Goal: Transaction & Acquisition: Purchase product/service

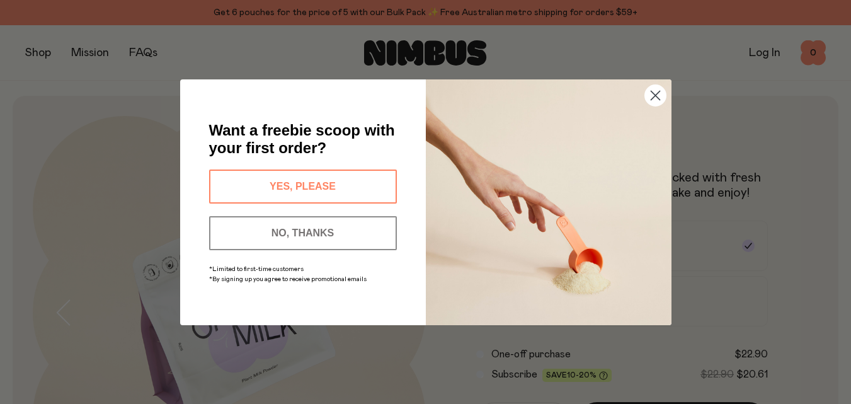
click at [661, 98] on circle "Close dialog" at bounding box center [654, 94] width 21 height 21
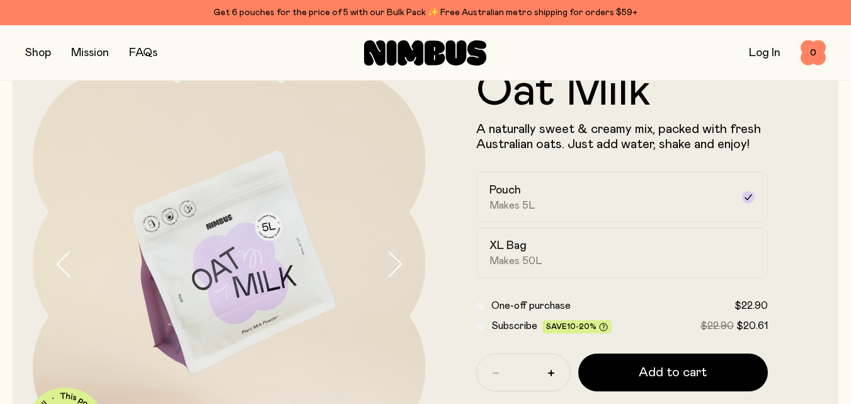
scroll to position [126, 0]
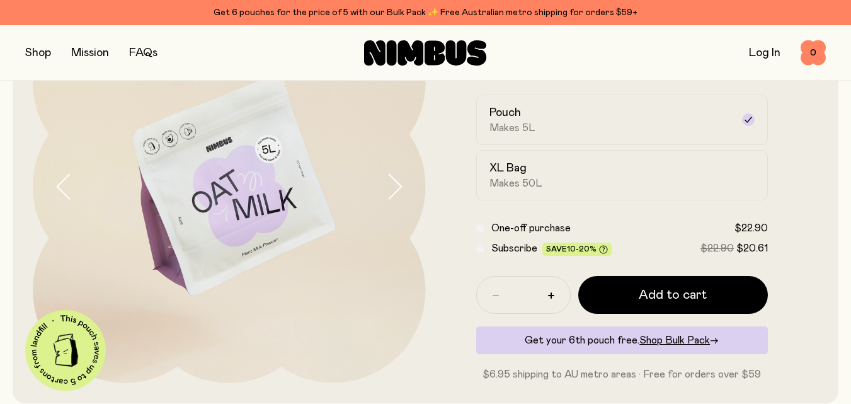
click at [379, 169] on img at bounding box center [229, 186] width 393 height 393
click at [395, 186] on icon "button" at bounding box center [394, 186] width 18 height 26
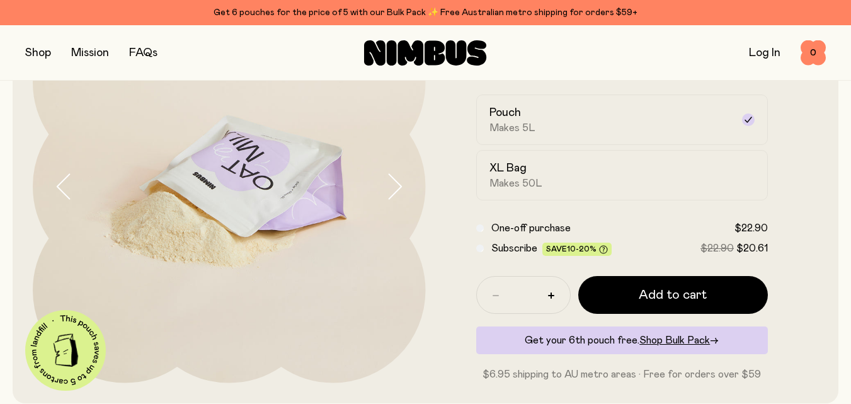
click at [385, 183] on icon "button" at bounding box center [394, 186] width 18 height 26
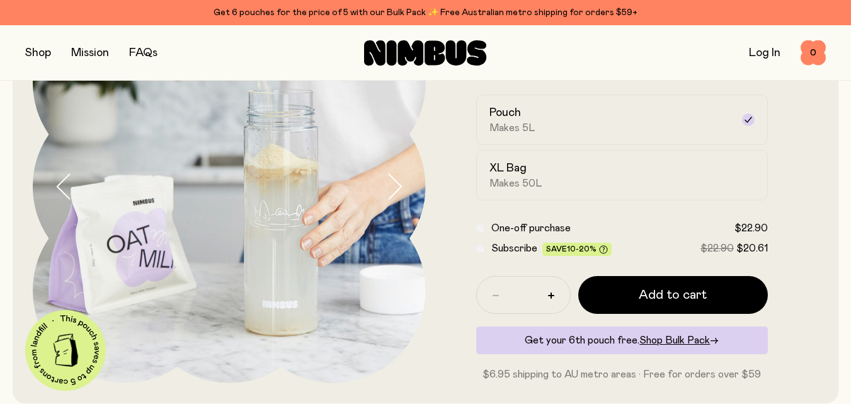
click at [388, 183] on icon "button" at bounding box center [394, 186] width 18 height 26
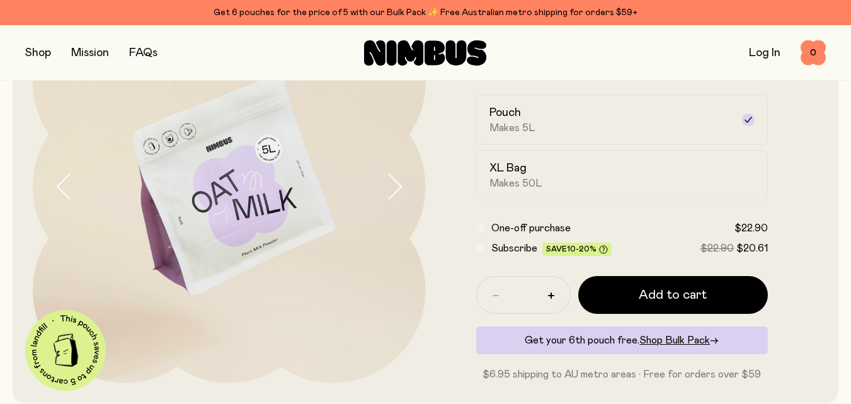
click at [394, 182] on icon "button" at bounding box center [394, 186] width 18 height 26
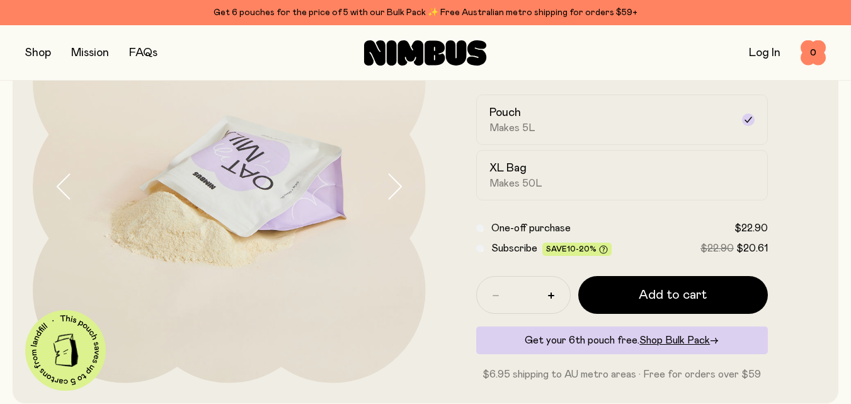
click at [395, 181] on icon "button" at bounding box center [394, 186] width 18 height 26
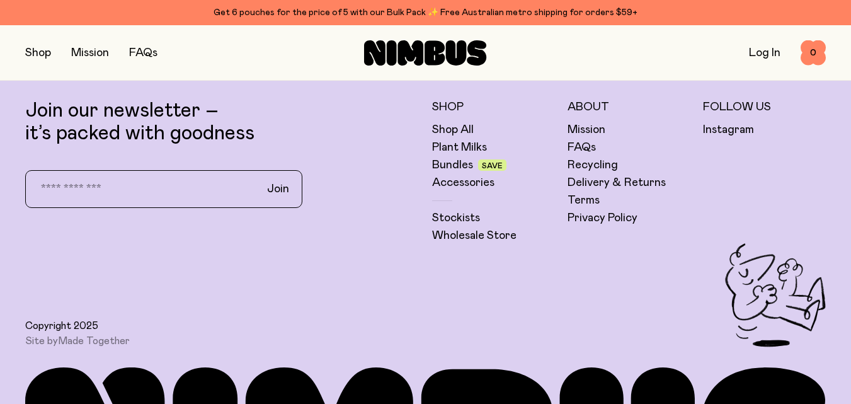
scroll to position [2960, 0]
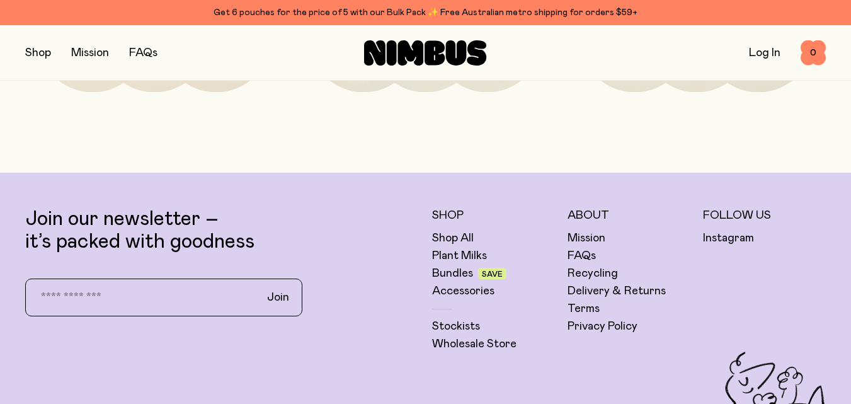
drag, startPoint x: 41, startPoint y: 49, endPoint x: 71, endPoint y: 75, distance: 39.8
click at [41, 50] on button "button" at bounding box center [38, 53] width 26 height 18
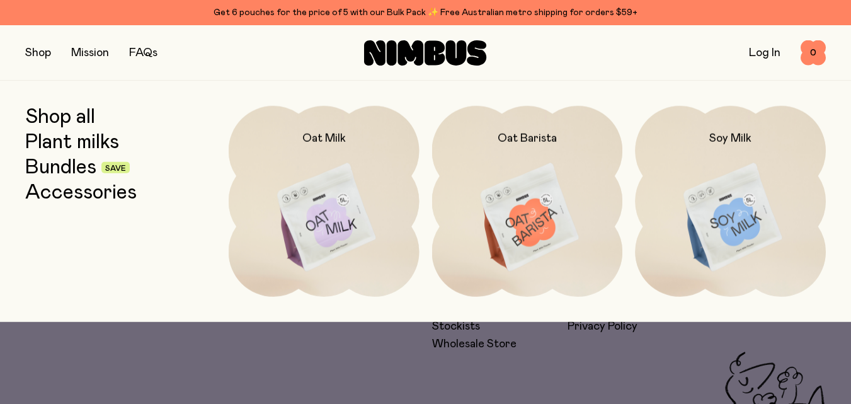
click at [76, 120] on link "Shop all" at bounding box center [60, 117] width 70 height 23
